Goal: Task Accomplishment & Management: Manage account settings

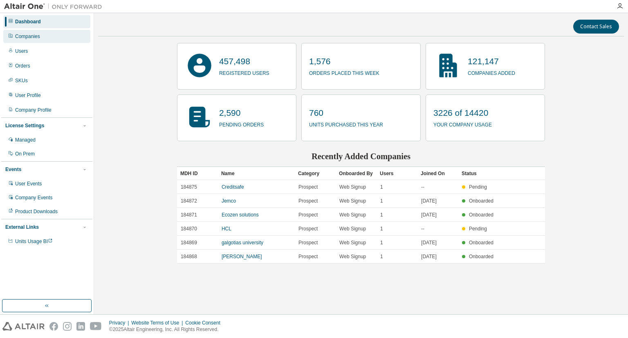
click at [29, 38] on div "Companies" at bounding box center [27, 36] width 25 height 7
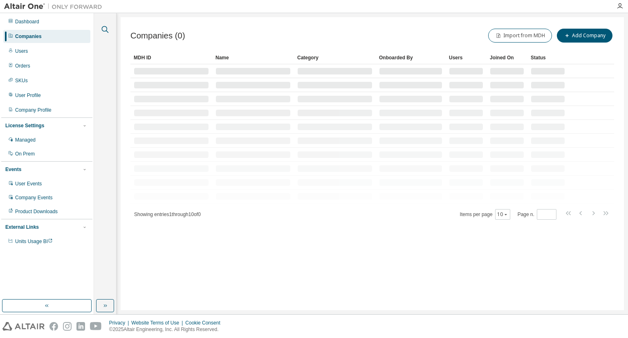
click at [102, 28] on icon "button" at bounding box center [105, 30] width 10 height 10
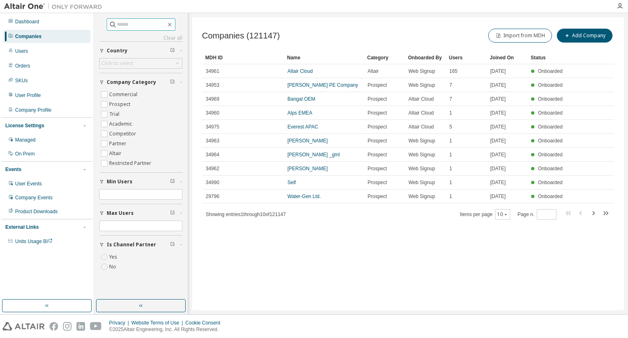
click at [118, 28] on input "text" at bounding box center [141, 24] width 49 height 8
type input "******"
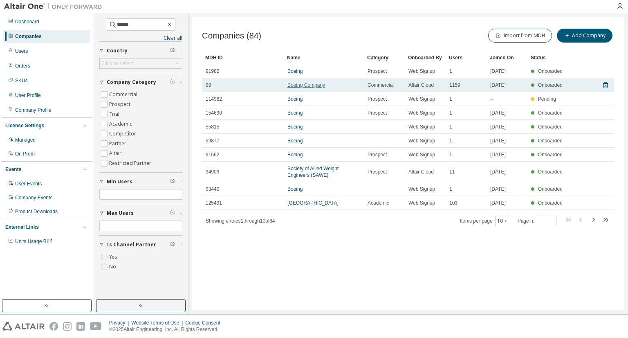
click at [299, 85] on link "Boeing Company" at bounding box center [306, 85] width 38 height 6
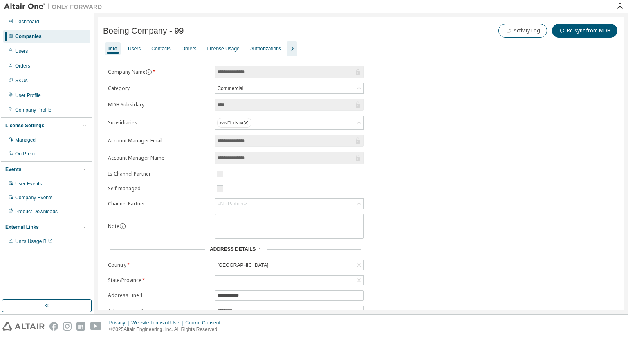
click at [294, 48] on icon "button" at bounding box center [292, 49] width 2 height 4
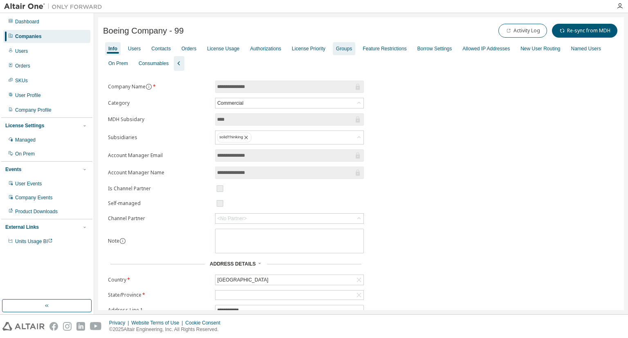
click at [352, 49] on div "Groups" at bounding box center [344, 48] width 16 height 7
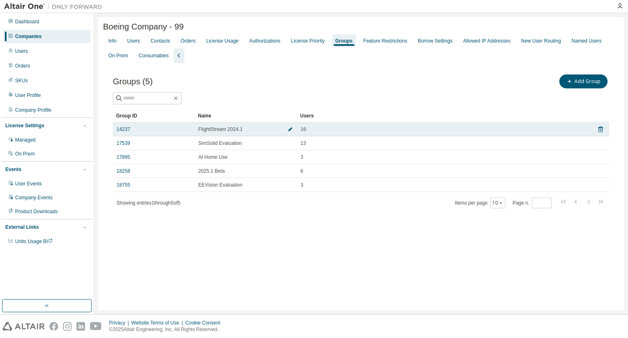
click at [290, 130] on icon "button" at bounding box center [290, 129] width 4 height 4
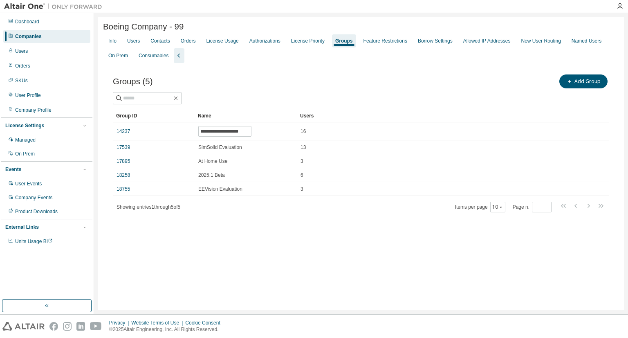
click at [275, 90] on div "Groups (5) Add Group" at bounding box center [361, 81] width 496 height 17
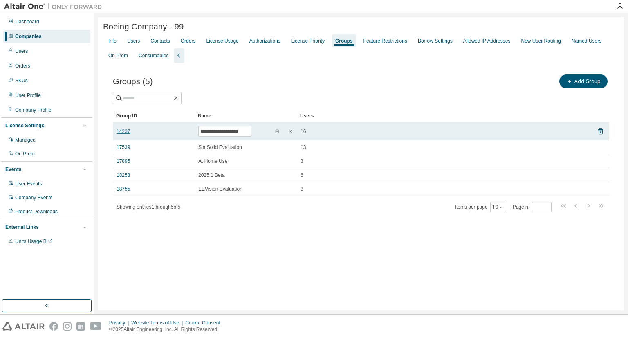
click at [121, 130] on link "14237" at bounding box center [123, 131] width 13 height 7
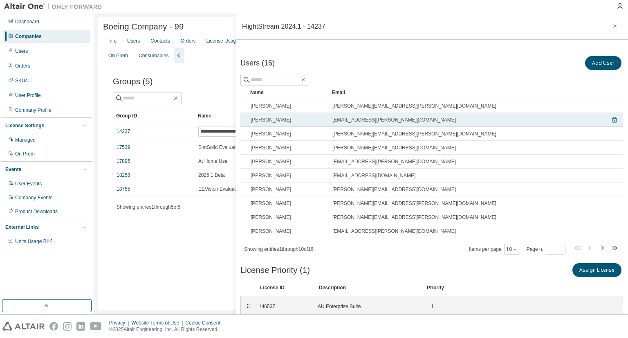
click at [611, 119] on icon at bounding box center [614, 120] width 7 height 10
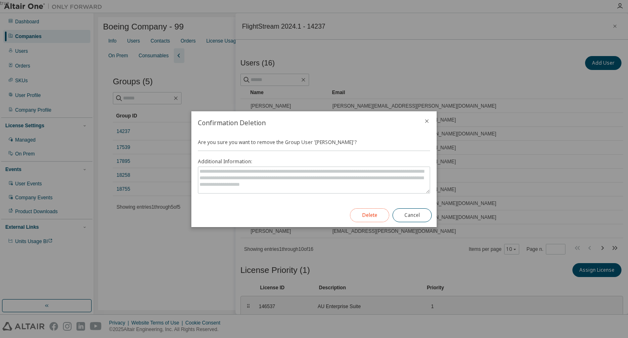
click at [370, 216] on button "Delete" at bounding box center [369, 215] width 39 height 14
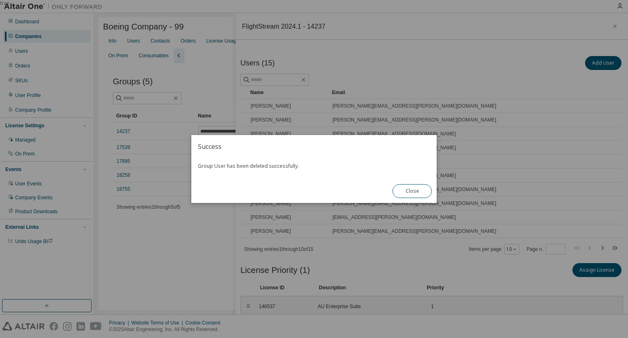
click at [466, 77] on div "true" at bounding box center [314, 169] width 628 height 338
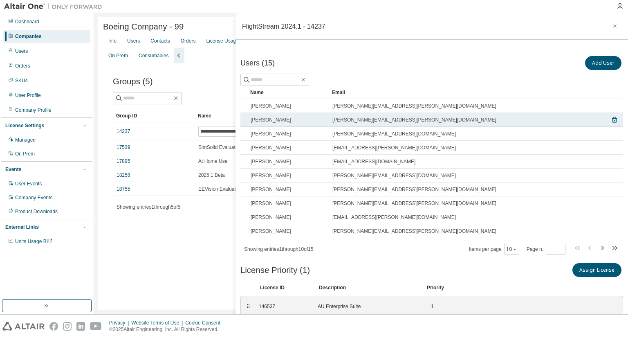
click at [503, 114] on td "kyle.t.guthrie@boeing.com" at bounding box center [466, 120] width 274 height 14
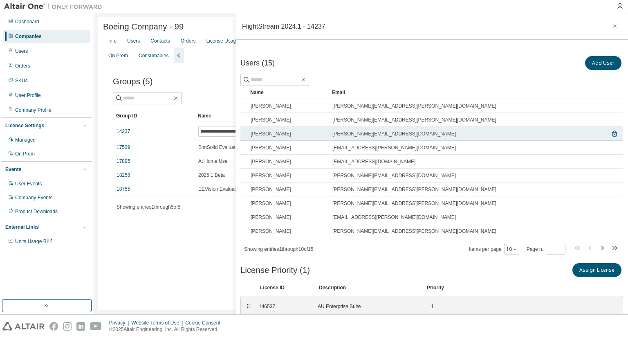
click at [516, 135] on div "philip.j.casey2@boeing.com" at bounding box center [465, 133] width 266 height 7
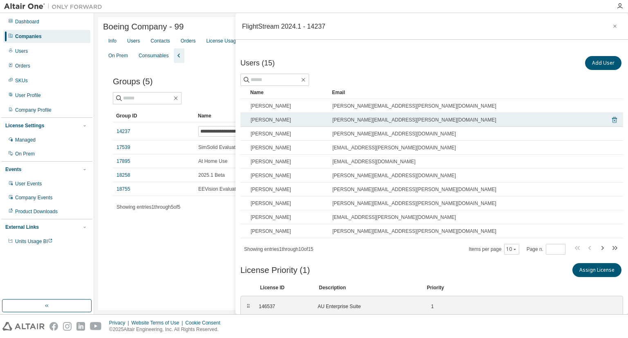
click at [611, 119] on icon at bounding box center [614, 120] width 7 height 10
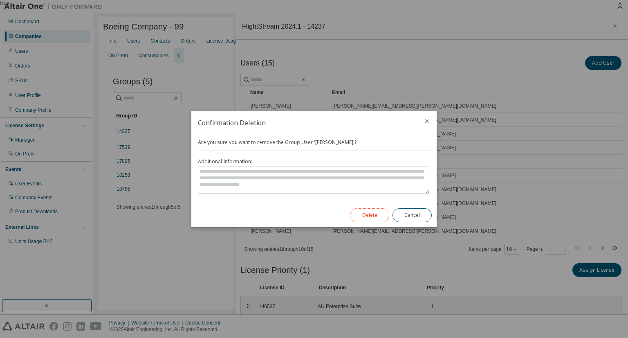
click at [372, 216] on button "Delete" at bounding box center [369, 215] width 39 height 14
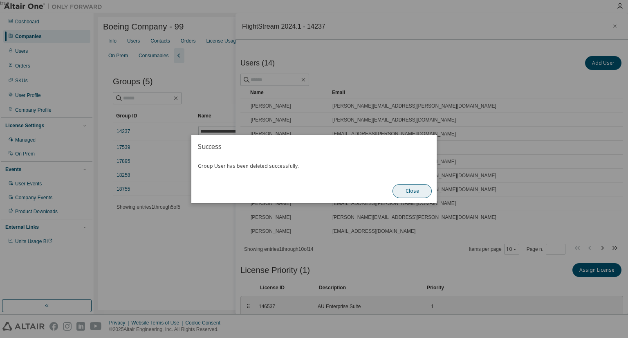
click at [424, 192] on button "Close" at bounding box center [412, 191] width 39 height 14
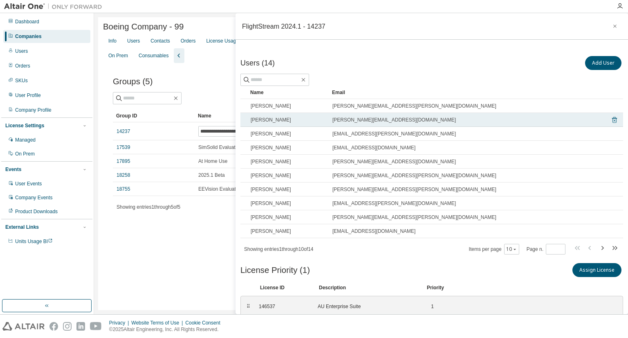
click at [613, 120] on icon at bounding box center [614, 120] width 2 height 2
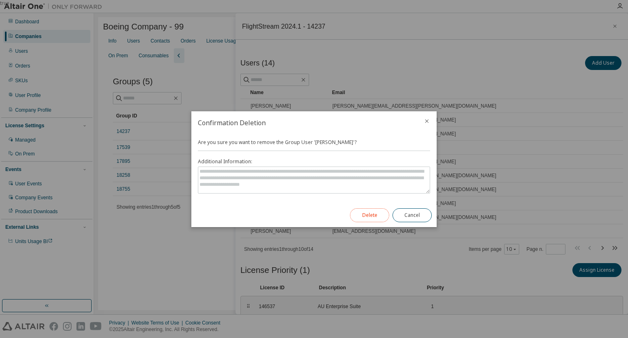
click at [375, 215] on button "Delete" at bounding box center [369, 215] width 39 height 14
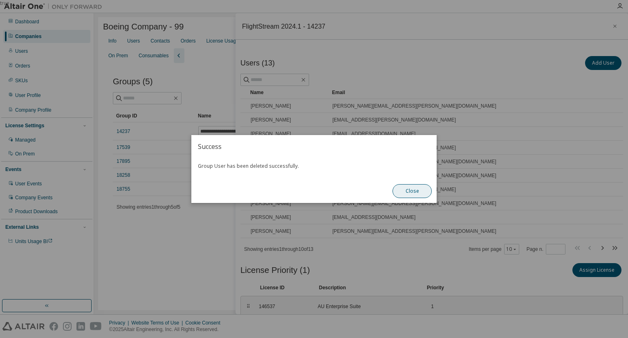
click at [404, 189] on button "Close" at bounding box center [412, 191] width 39 height 14
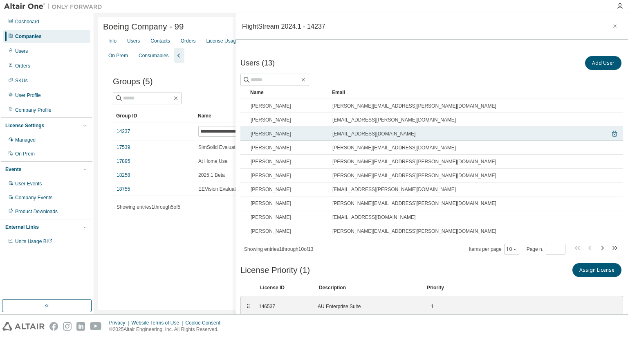
click at [613, 133] on icon at bounding box center [614, 134] width 2 height 2
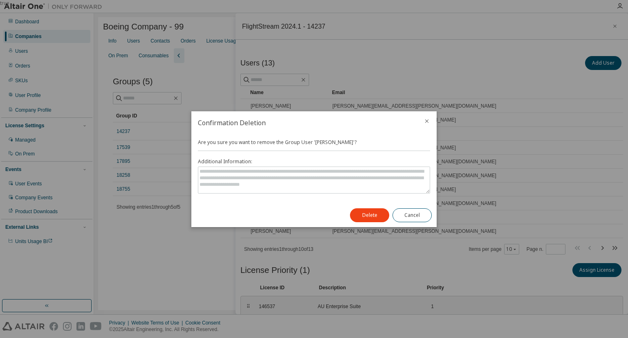
click at [607, 133] on div "true" at bounding box center [314, 169] width 628 height 338
click at [365, 215] on button "Delete" at bounding box center [369, 215] width 39 height 14
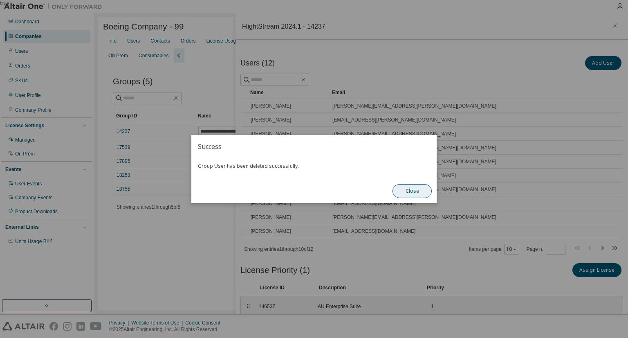
click at [402, 194] on button "Close" at bounding box center [412, 191] width 39 height 14
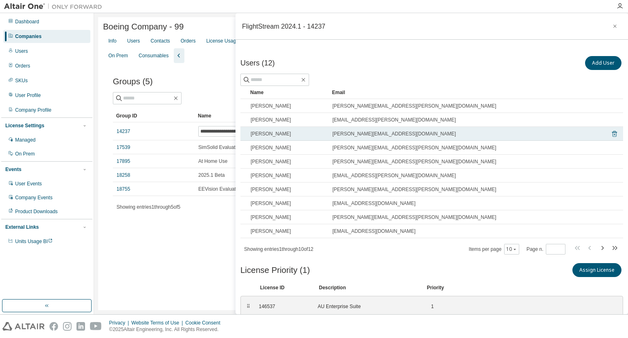
click at [611, 133] on icon at bounding box center [614, 134] width 7 height 10
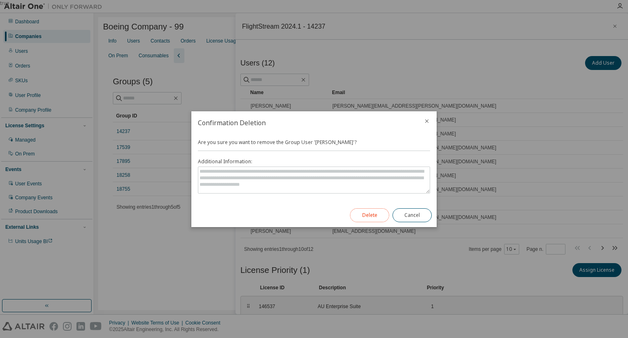
click at [383, 213] on button "Delete" at bounding box center [369, 215] width 39 height 14
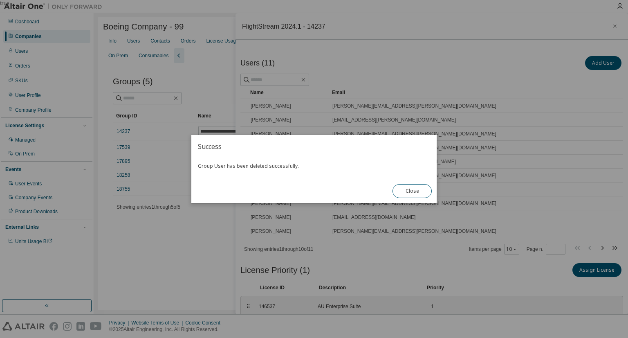
click at [411, 183] on div "Close" at bounding box center [412, 191] width 49 height 24
click at [413, 193] on button "Close" at bounding box center [412, 191] width 39 height 14
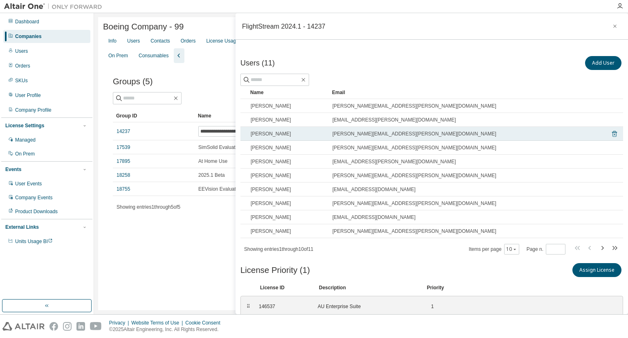
click at [612, 131] on icon at bounding box center [614, 134] width 5 height 6
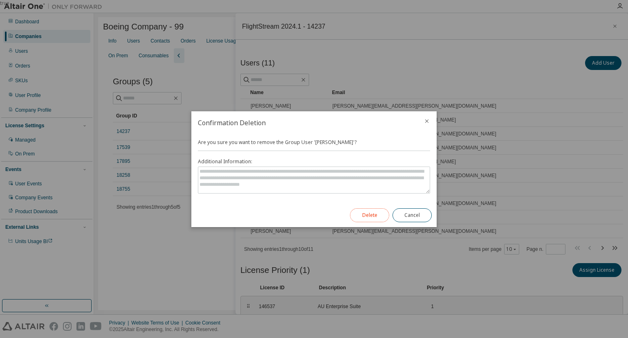
click at [379, 215] on button "Delete" at bounding box center [369, 215] width 39 height 14
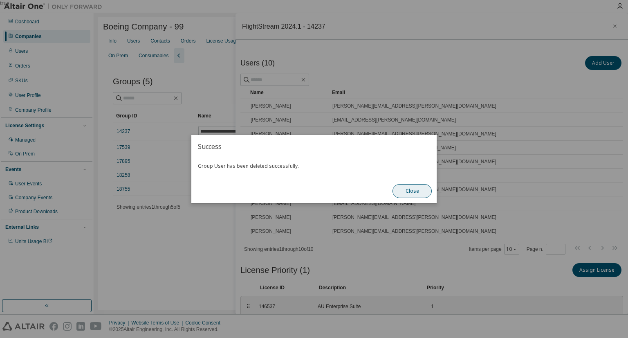
click at [400, 195] on button "Close" at bounding box center [412, 191] width 39 height 14
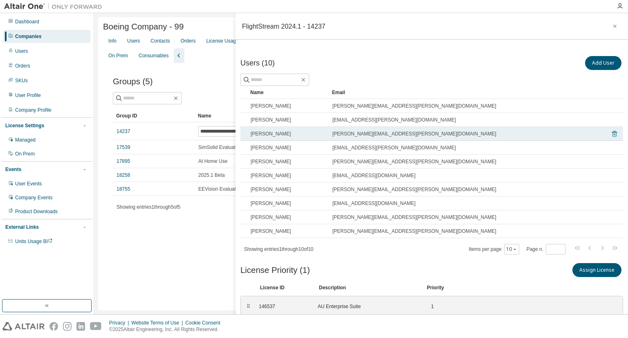
click at [611, 133] on icon at bounding box center [614, 134] width 7 height 10
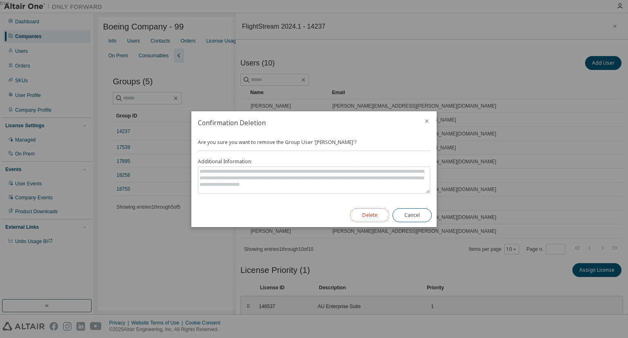
click at [375, 208] on button "Delete" at bounding box center [369, 215] width 39 height 14
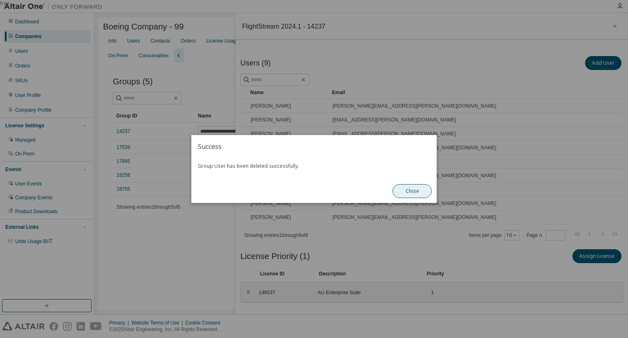
click at [407, 189] on button "Close" at bounding box center [412, 191] width 39 height 14
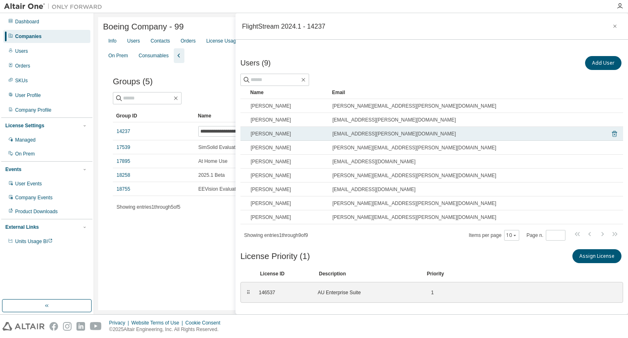
click at [612, 132] on icon at bounding box center [614, 134] width 5 height 6
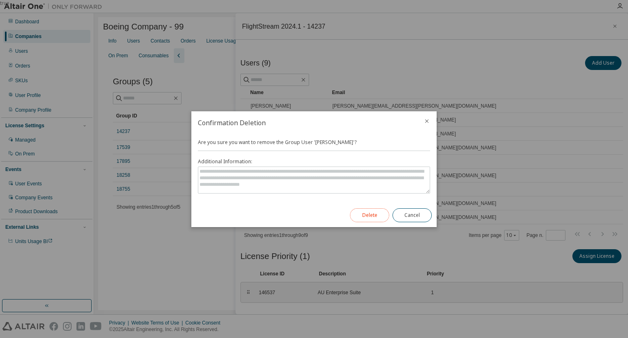
click at [358, 215] on button "Delete" at bounding box center [369, 215] width 39 height 14
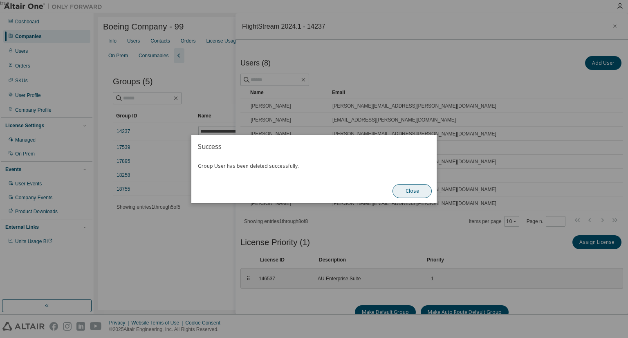
click at [407, 190] on button "Close" at bounding box center [412, 191] width 39 height 14
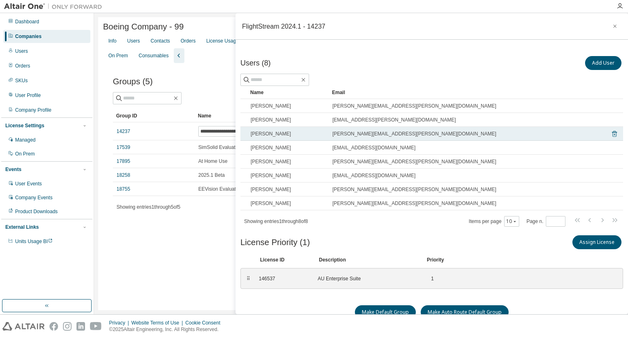
click at [613, 134] on icon at bounding box center [614, 134] width 2 height 2
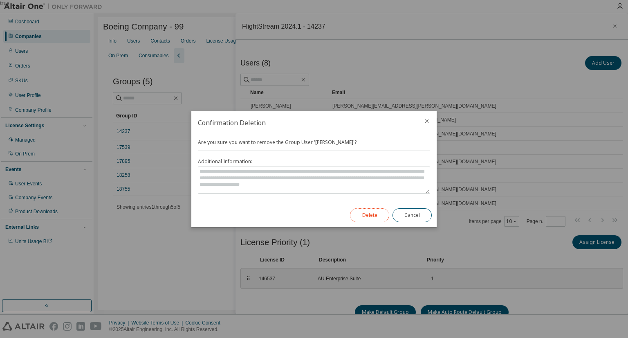
click at [371, 213] on button "Delete" at bounding box center [369, 215] width 39 height 14
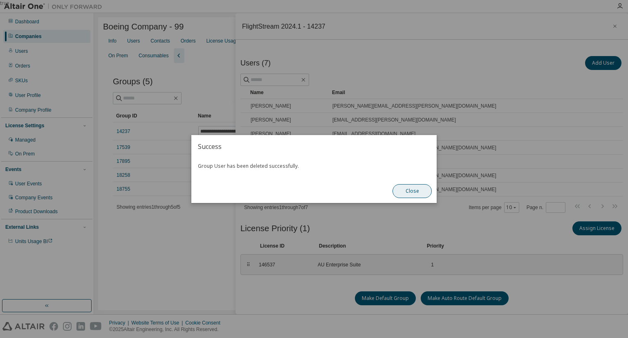
click at [402, 195] on button "Close" at bounding box center [412, 191] width 39 height 14
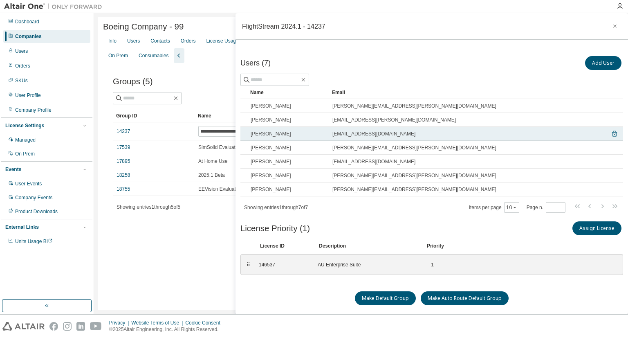
click at [612, 132] on icon at bounding box center [614, 134] width 5 height 6
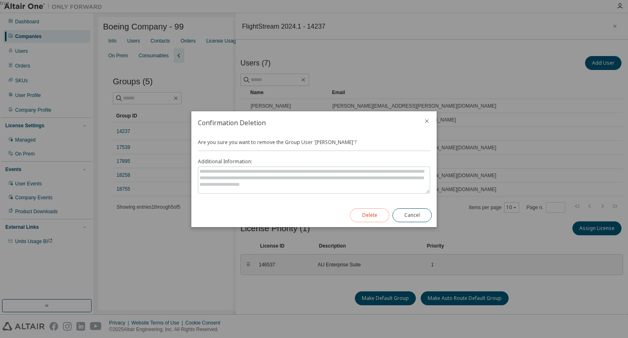
click at [375, 213] on button "Delete" at bounding box center [369, 215] width 39 height 14
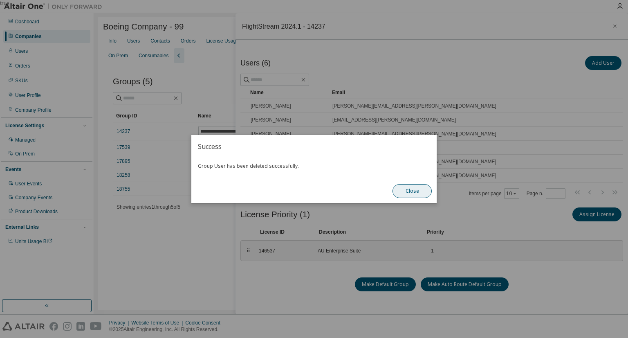
click at [410, 191] on button "Close" at bounding box center [412, 191] width 39 height 14
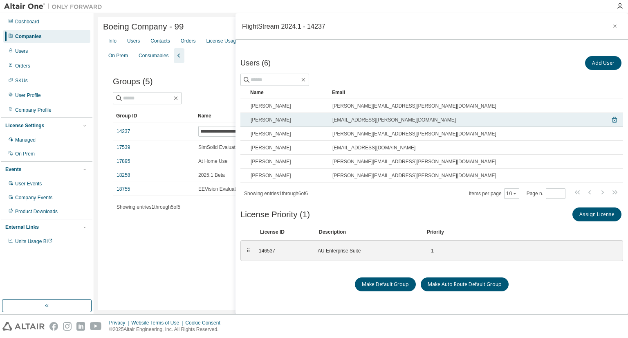
click at [611, 118] on icon at bounding box center [614, 120] width 7 height 10
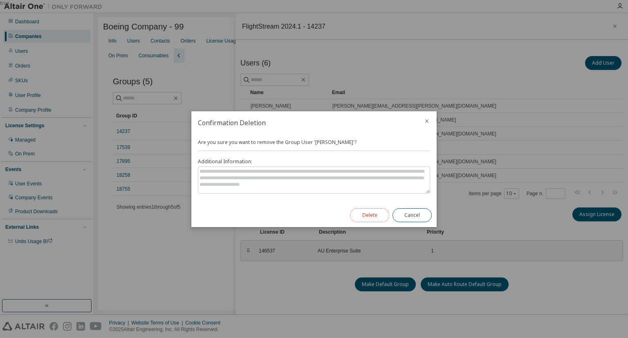
click at [378, 213] on button "Delete" at bounding box center [369, 215] width 39 height 14
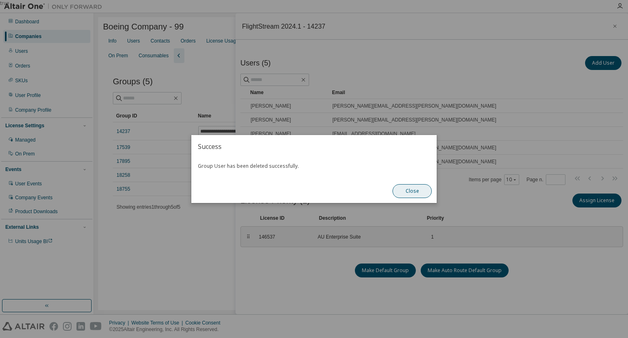
click at [405, 193] on button "Close" at bounding box center [412, 191] width 39 height 14
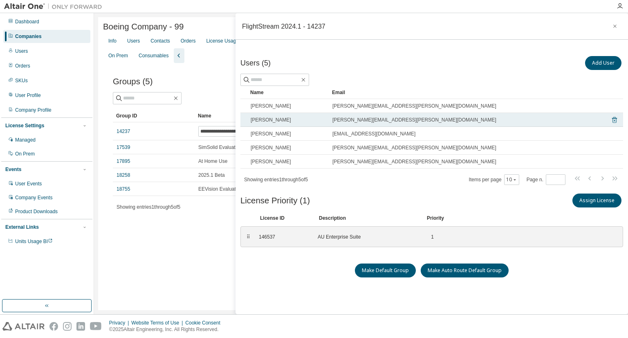
click at [611, 120] on icon at bounding box center [614, 120] width 7 height 10
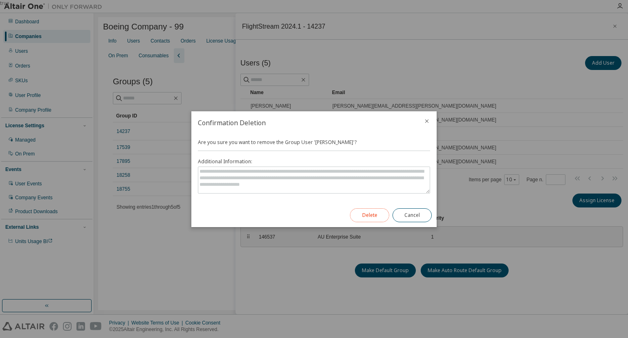
click at [383, 211] on button "Delete" at bounding box center [369, 215] width 39 height 14
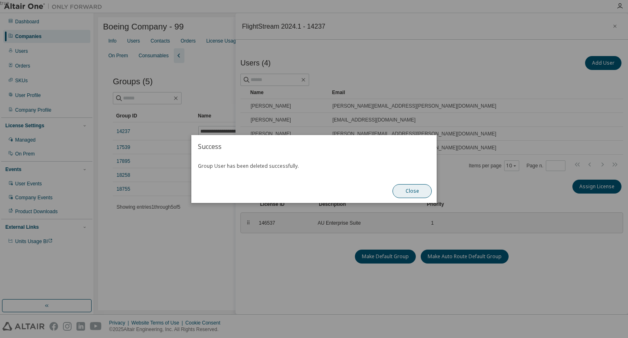
click at [408, 194] on button "Close" at bounding box center [412, 191] width 39 height 14
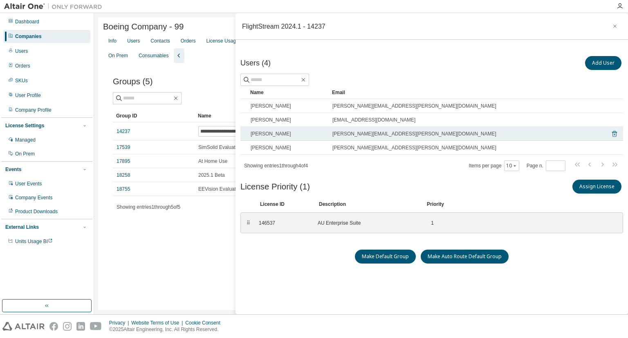
click at [611, 130] on icon at bounding box center [614, 134] width 7 height 10
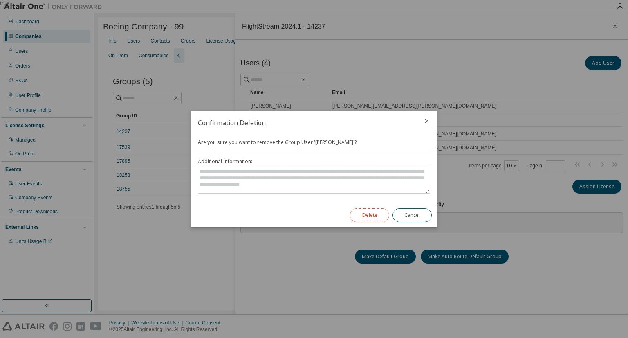
click at [356, 215] on button "Delete" at bounding box center [369, 215] width 39 height 14
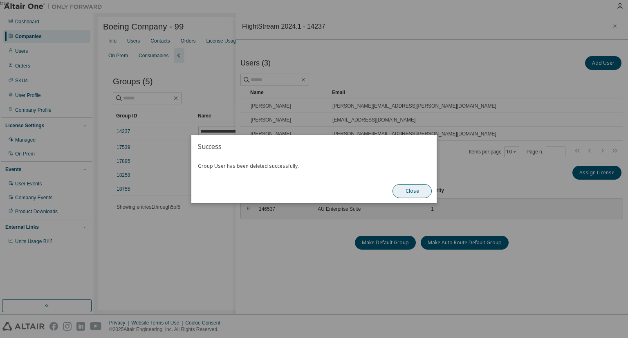
click at [403, 188] on button "Close" at bounding box center [412, 191] width 39 height 14
